Goal: Navigation & Orientation: Find specific page/section

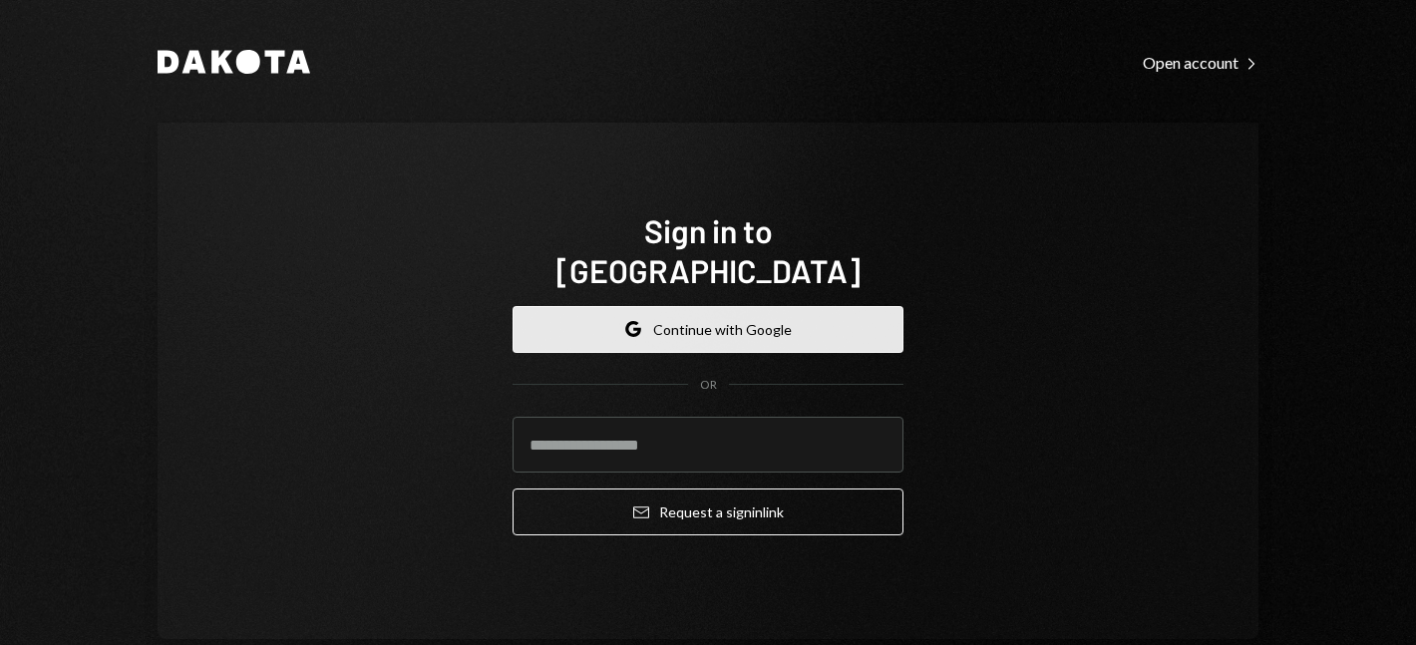
click at [664, 306] on button "Google Continue with Google" at bounding box center [708, 329] width 391 height 47
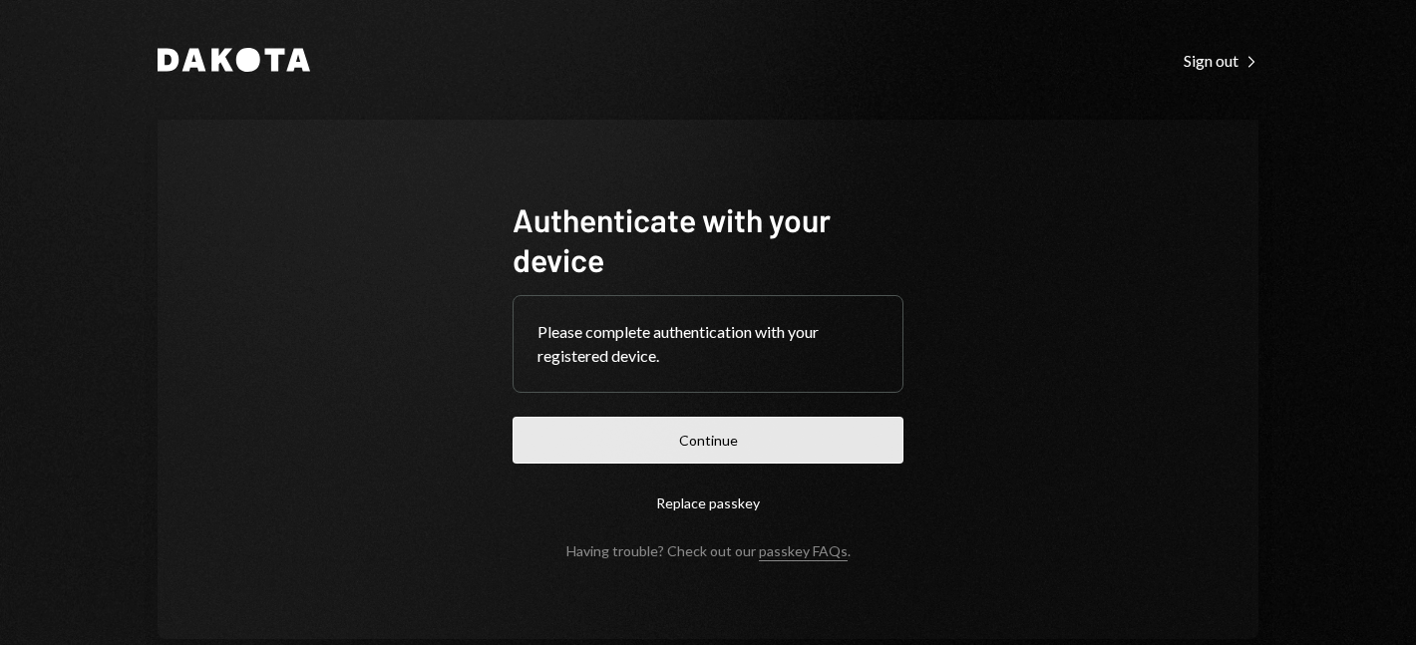
click at [642, 435] on button "Continue" at bounding box center [708, 440] width 391 height 47
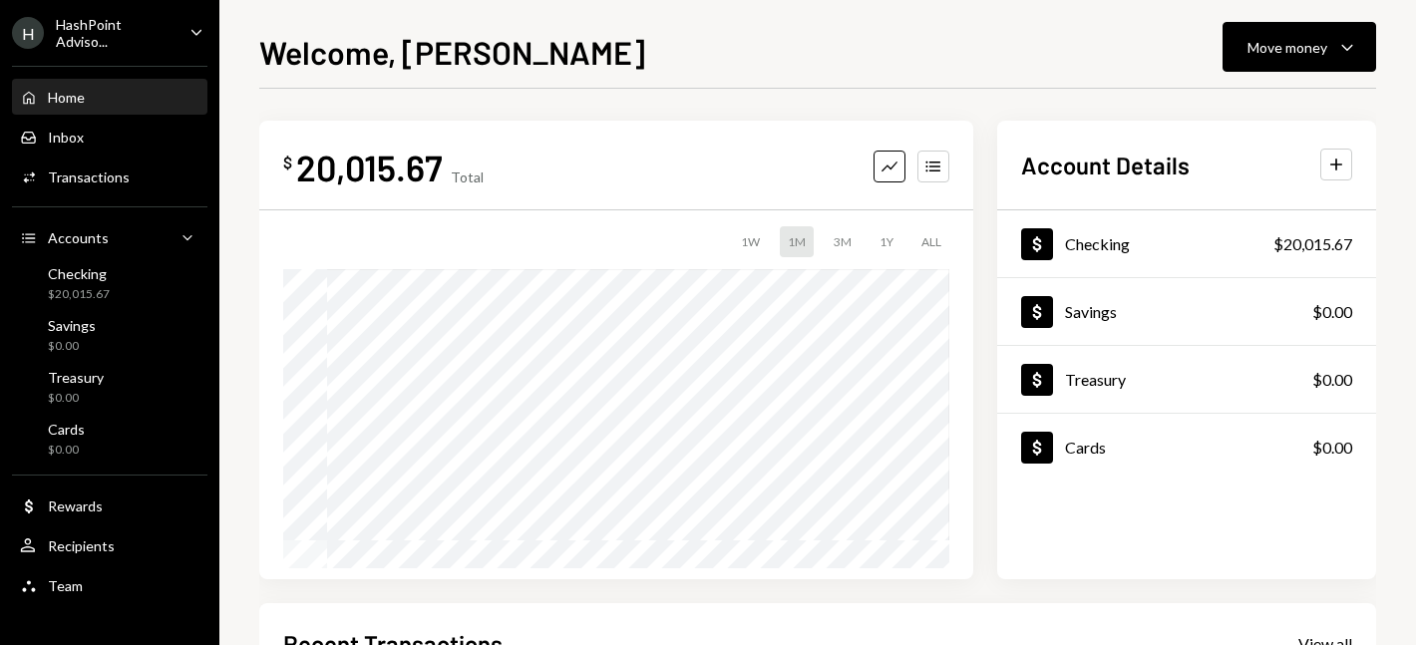
click at [101, 29] on div "HashPoint Adviso..." at bounding box center [115, 33] width 118 height 34
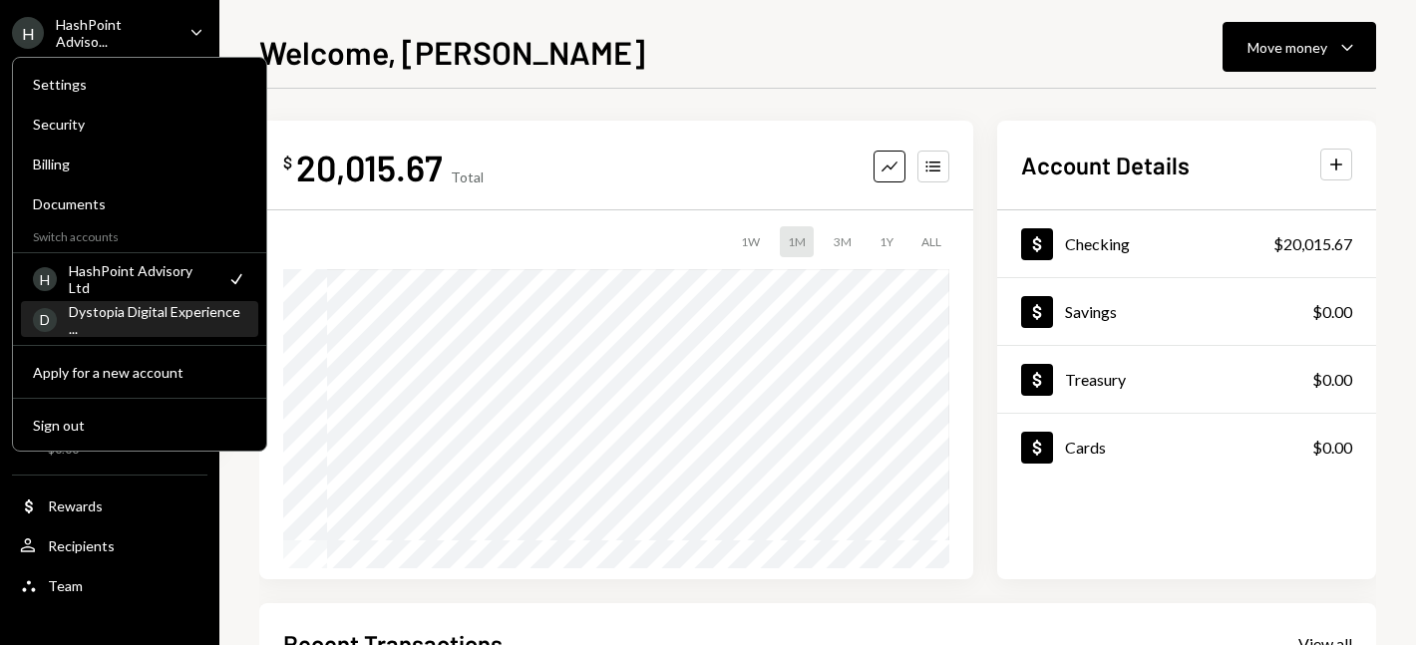
click at [146, 318] on div "Dystopia Digital Experience ..." at bounding box center [158, 320] width 178 height 34
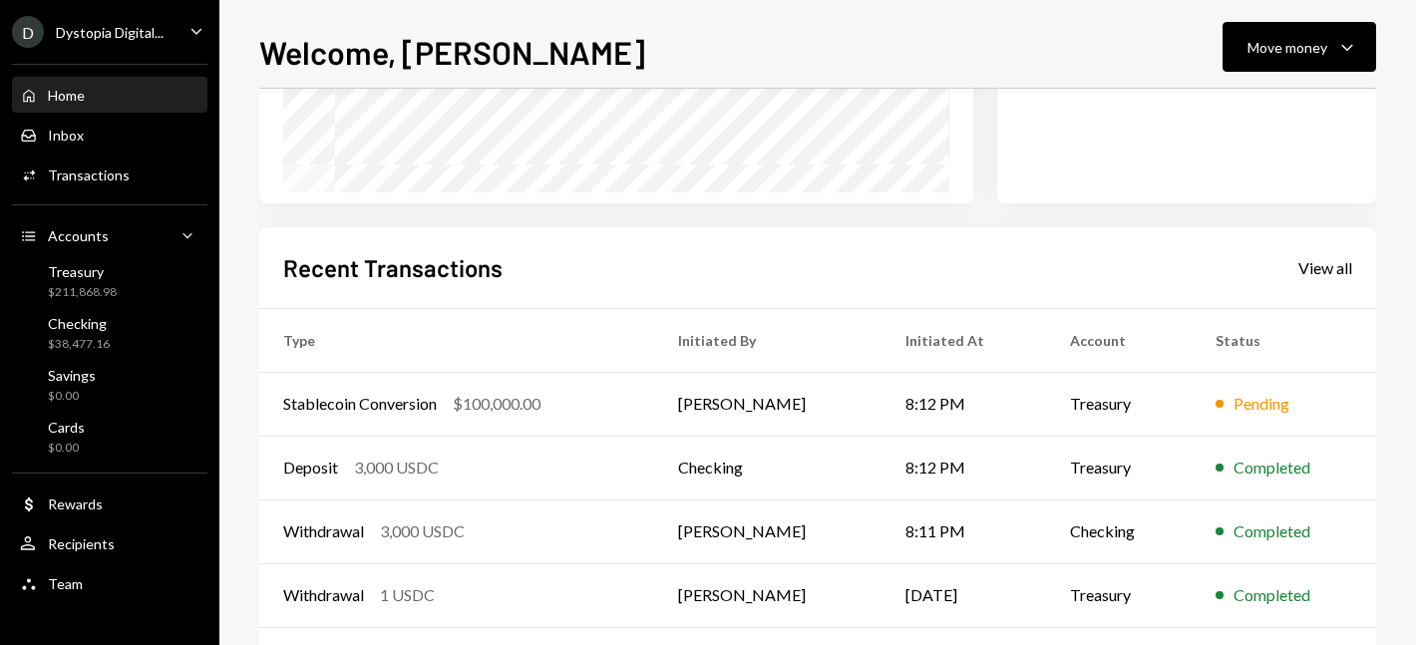
scroll to position [462, 0]
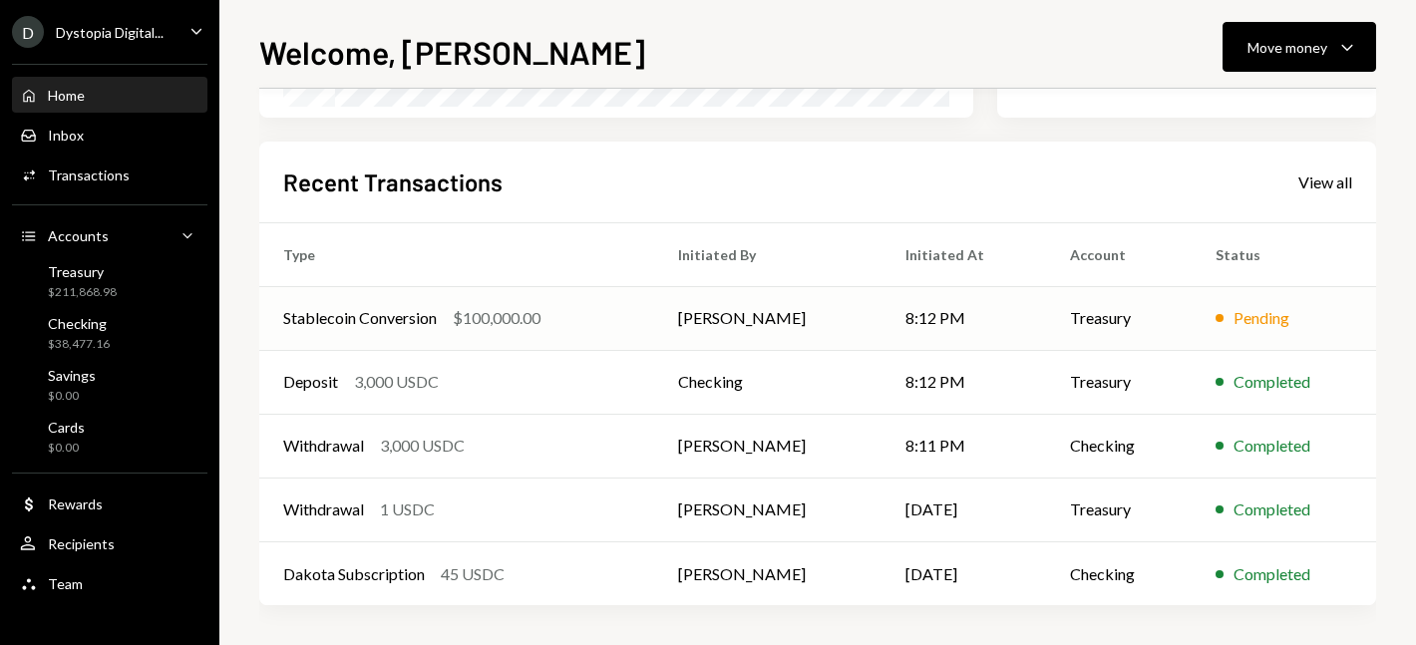
click at [337, 316] on div "Stablecoin Conversion" at bounding box center [360, 318] width 154 height 24
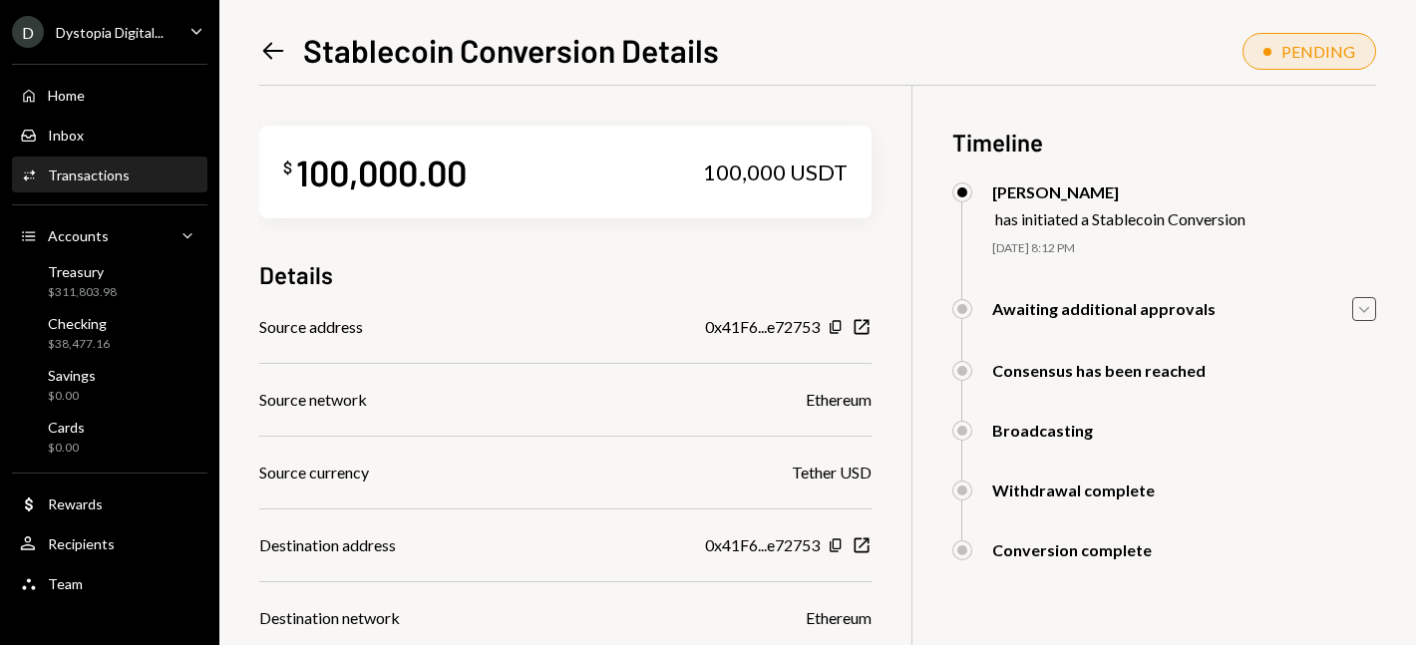
click at [1371, 309] on icon "Caret Down" at bounding box center [1364, 309] width 22 height 22
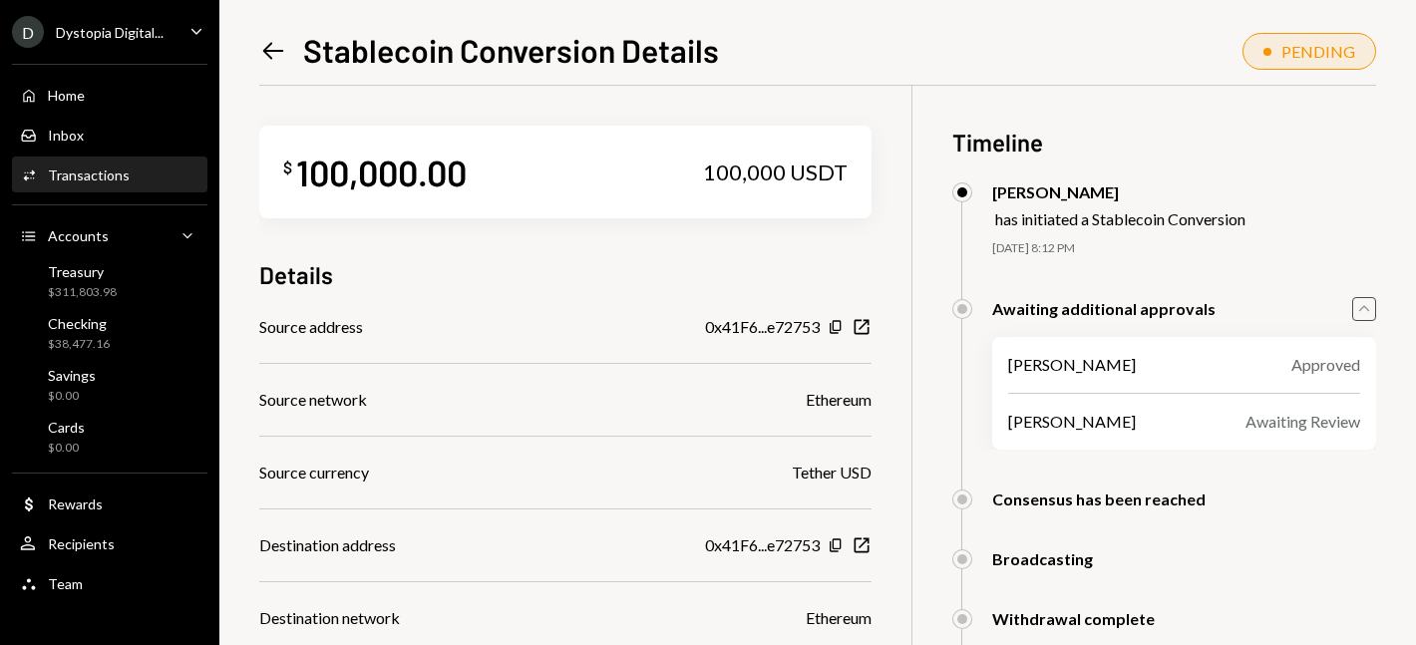
click at [1315, 418] on div "Awaiting Review" at bounding box center [1303, 422] width 115 height 24
click at [1147, 434] on div "[PERSON_NAME] Awaiting Review" at bounding box center [1184, 422] width 352 height 24
click at [88, 130] on div "Inbox Inbox" at bounding box center [109, 136] width 179 height 18
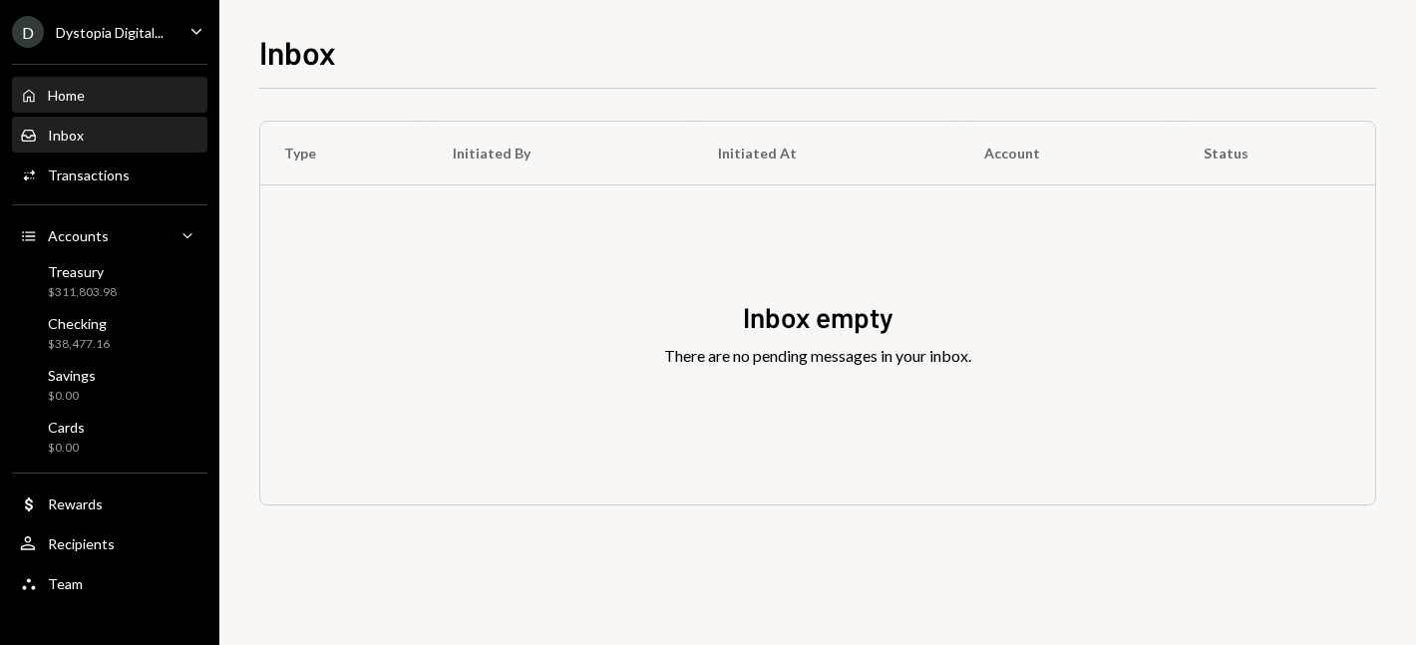
click at [81, 106] on div "Home Home" at bounding box center [109, 96] width 179 height 34
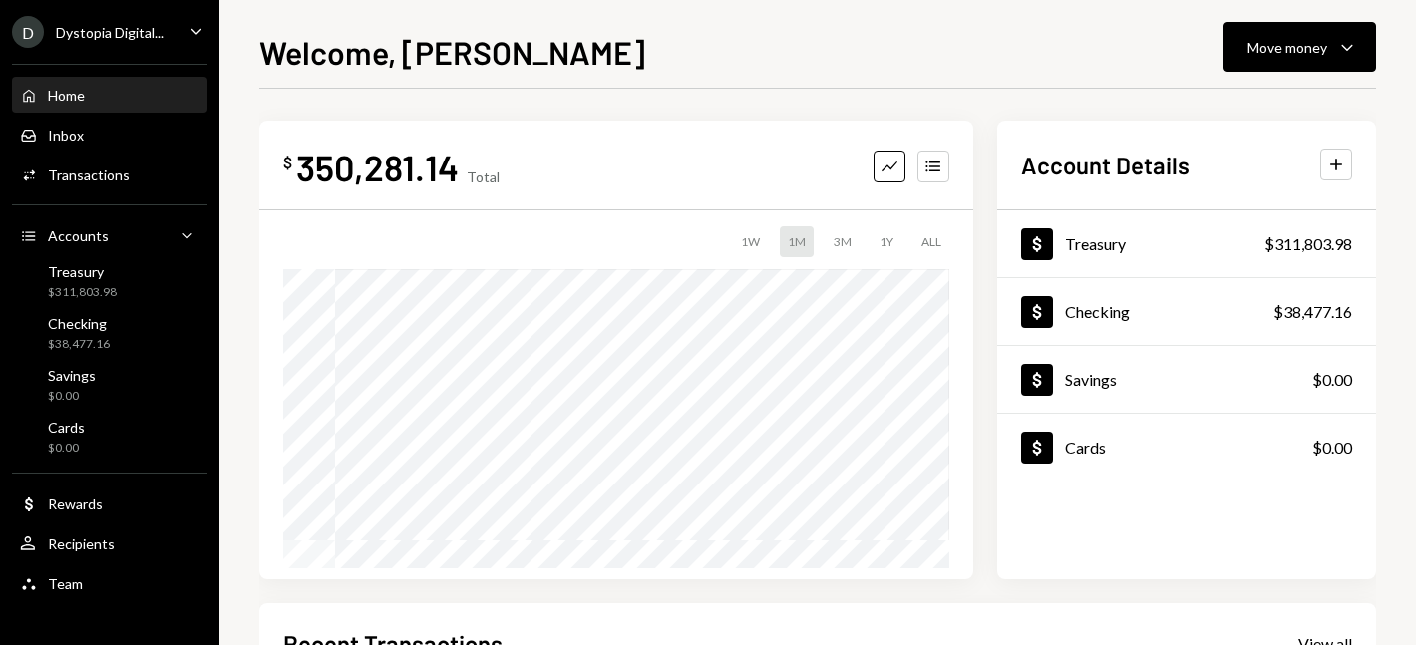
click at [104, 33] on div "Dystopia Digital..." at bounding box center [110, 32] width 108 height 17
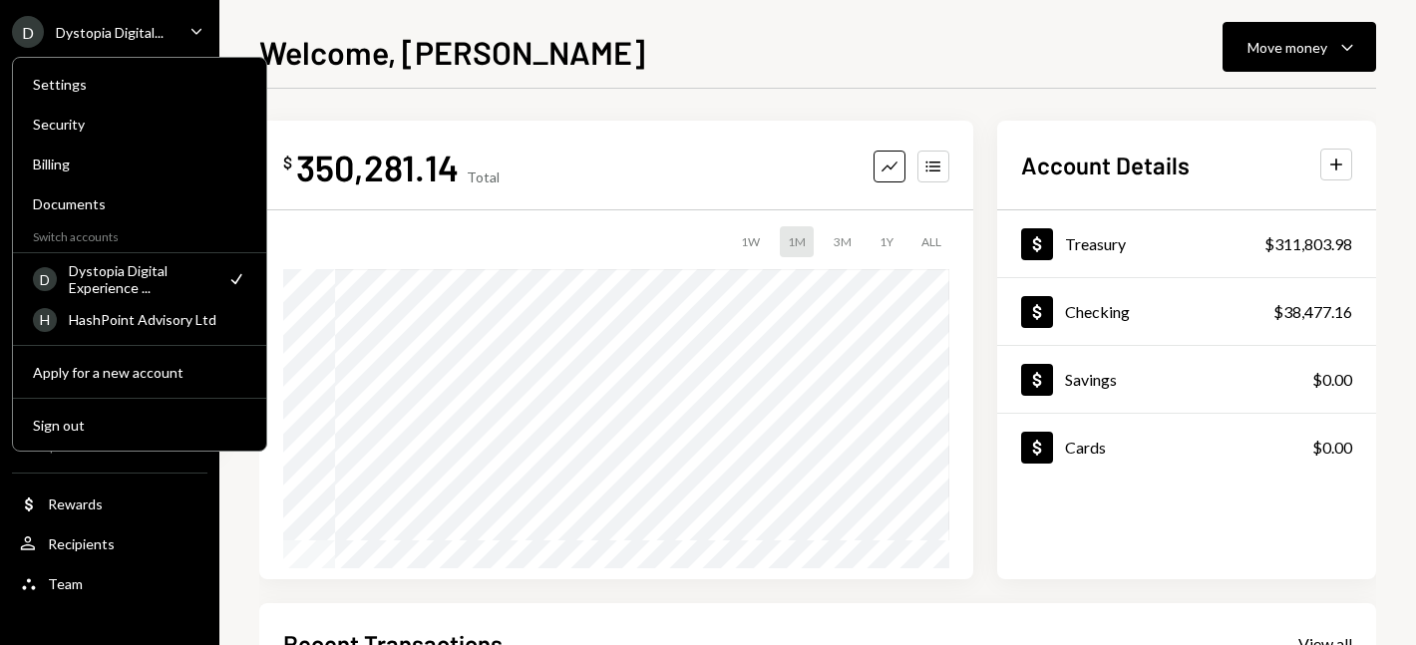
click at [379, 56] on h1 "Welcome, [PERSON_NAME]" at bounding box center [452, 52] width 386 height 40
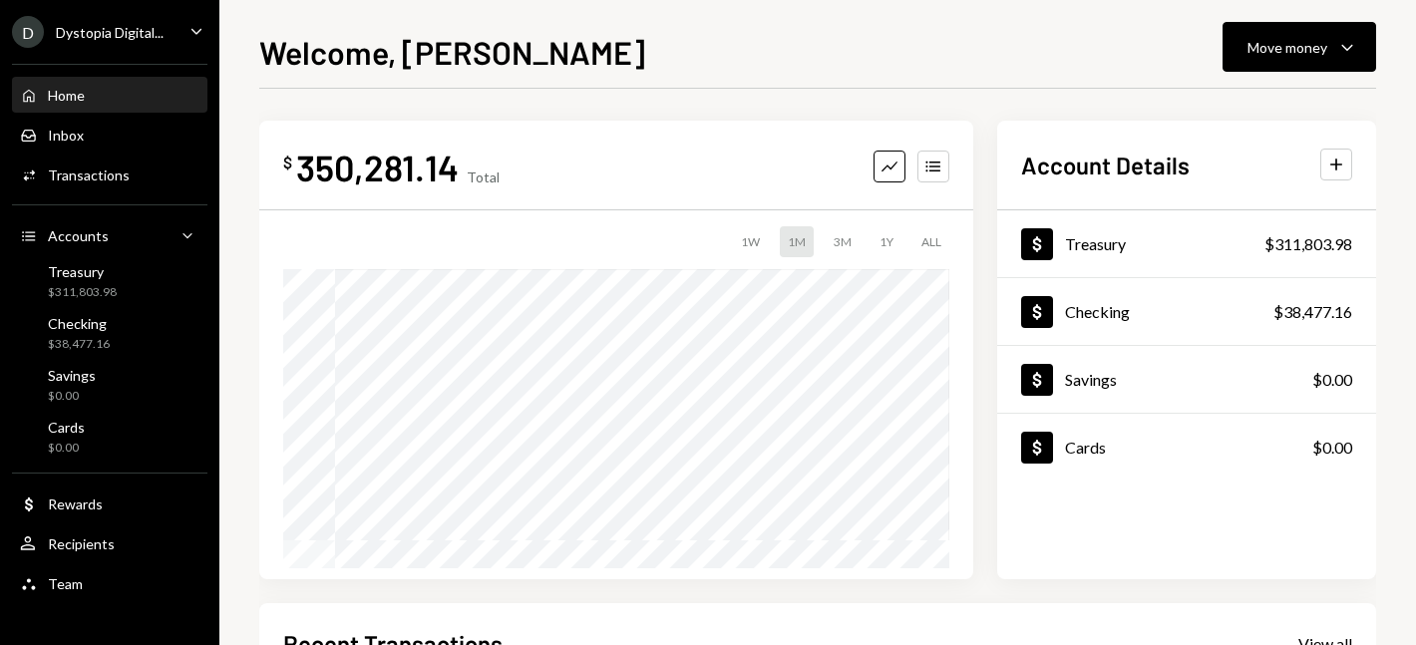
click at [166, 44] on div "D Dystopia Digital... Caret Down" at bounding box center [109, 32] width 219 height 32
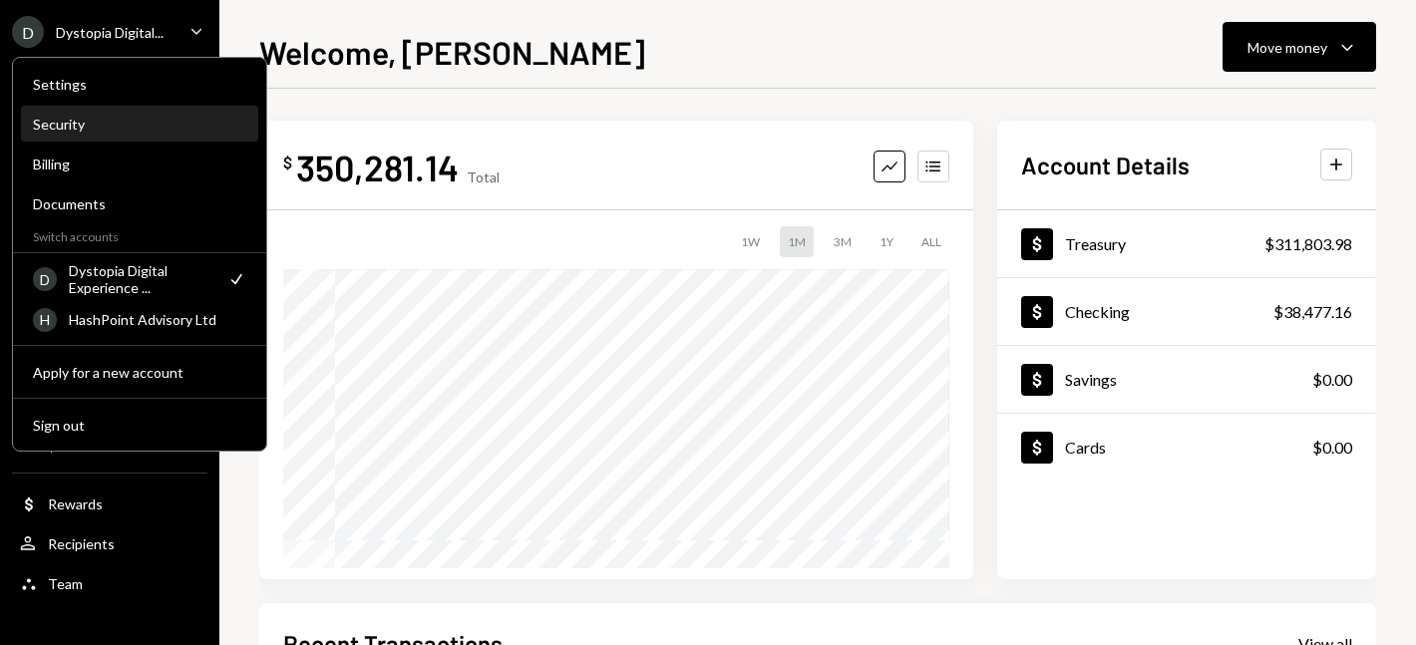
click at [80, 118] on div "Security" at bounding box center [139, 124] width 213 height 17
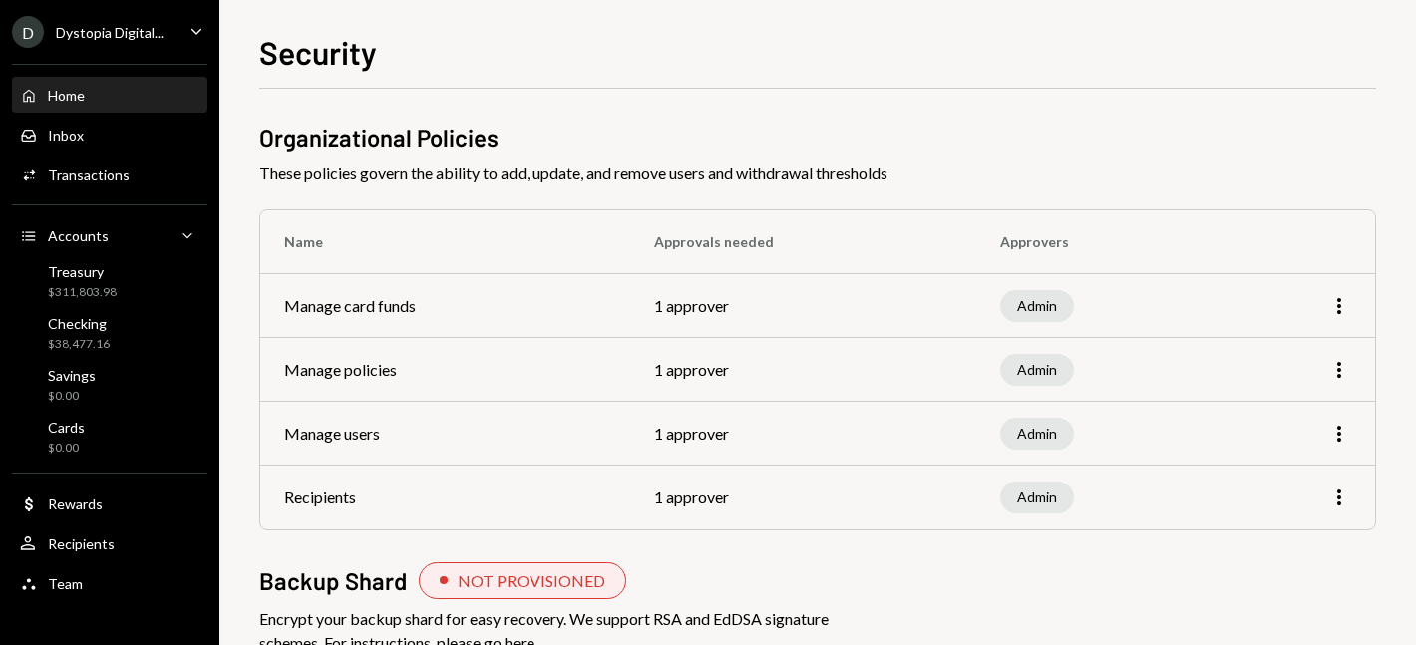
click at [71, 83] on div "Home Home" at bounding box center [109, 96] width 179 height 34
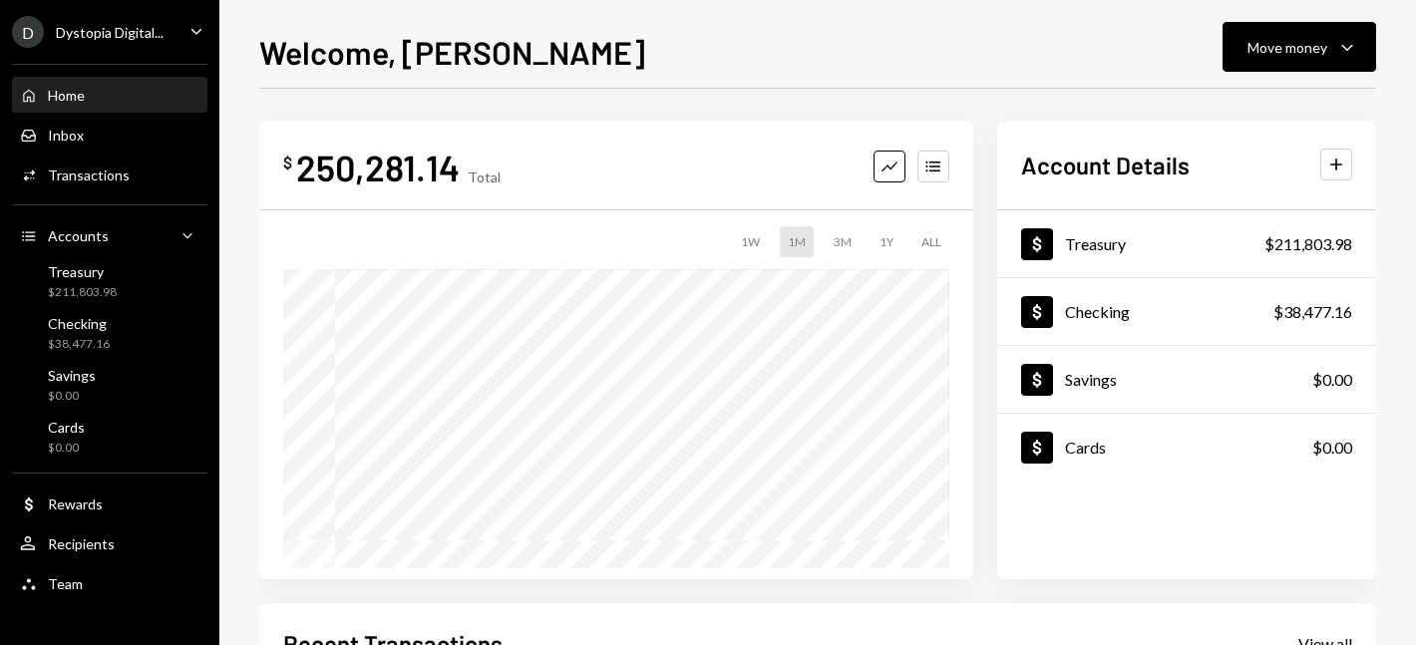
scroll to position [454, 0]
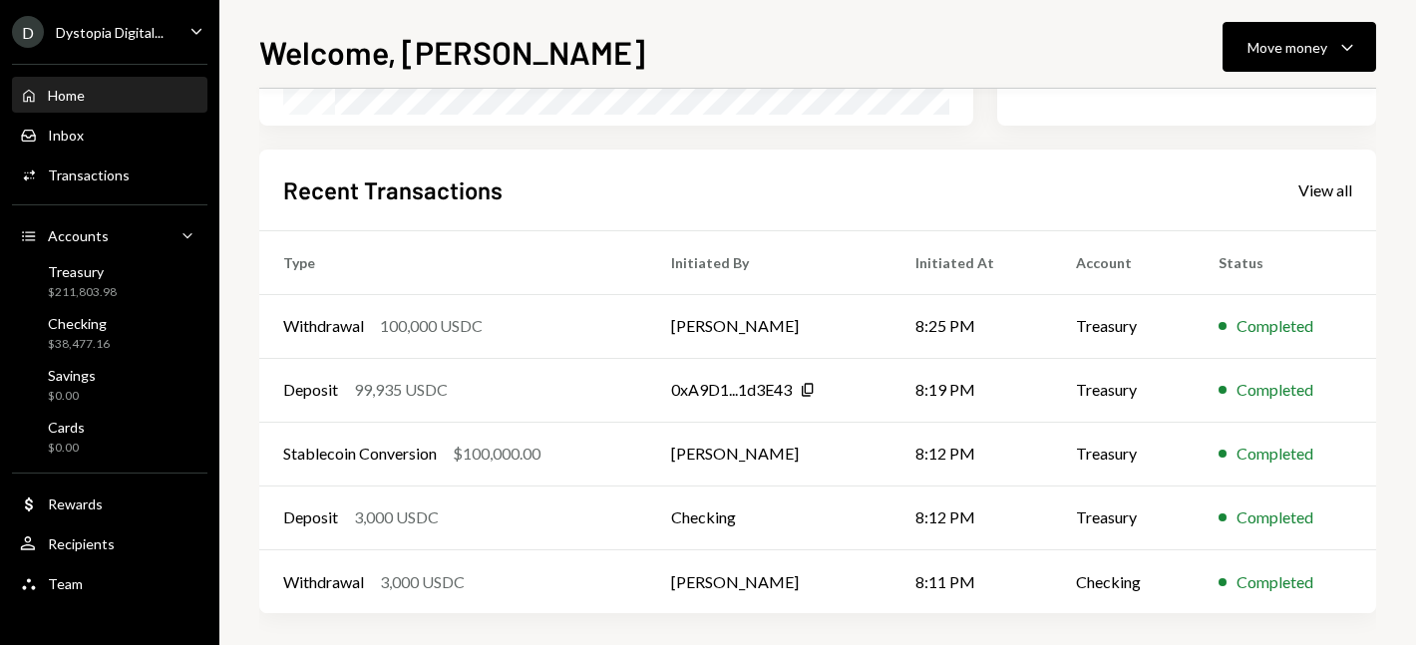
click at [116, 26] on div "Dystopia Digital..." at bounding box center [110, 32] width 108 height 17
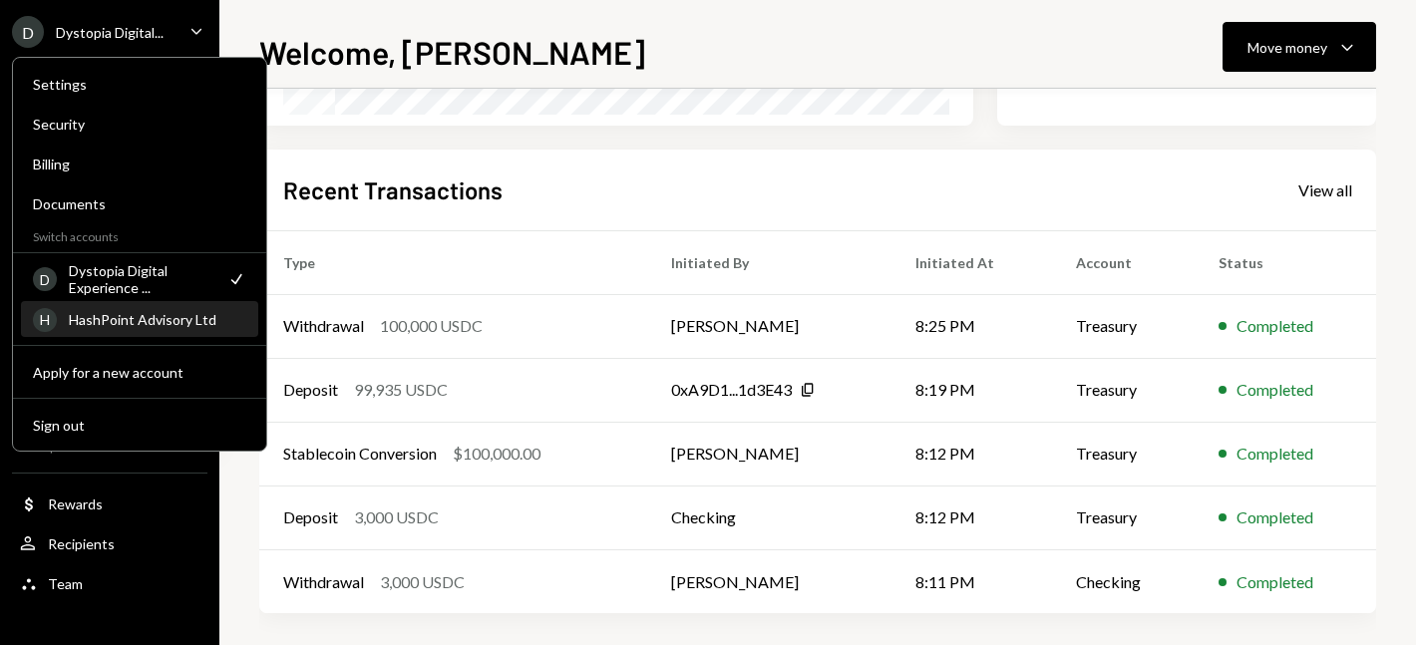
click at [124, 333] on div "H HashPoint Advisory Ltd" at bounding box center [139, 320] width 213 height 34
